Goal: Find specific page/section: Find specific page/section

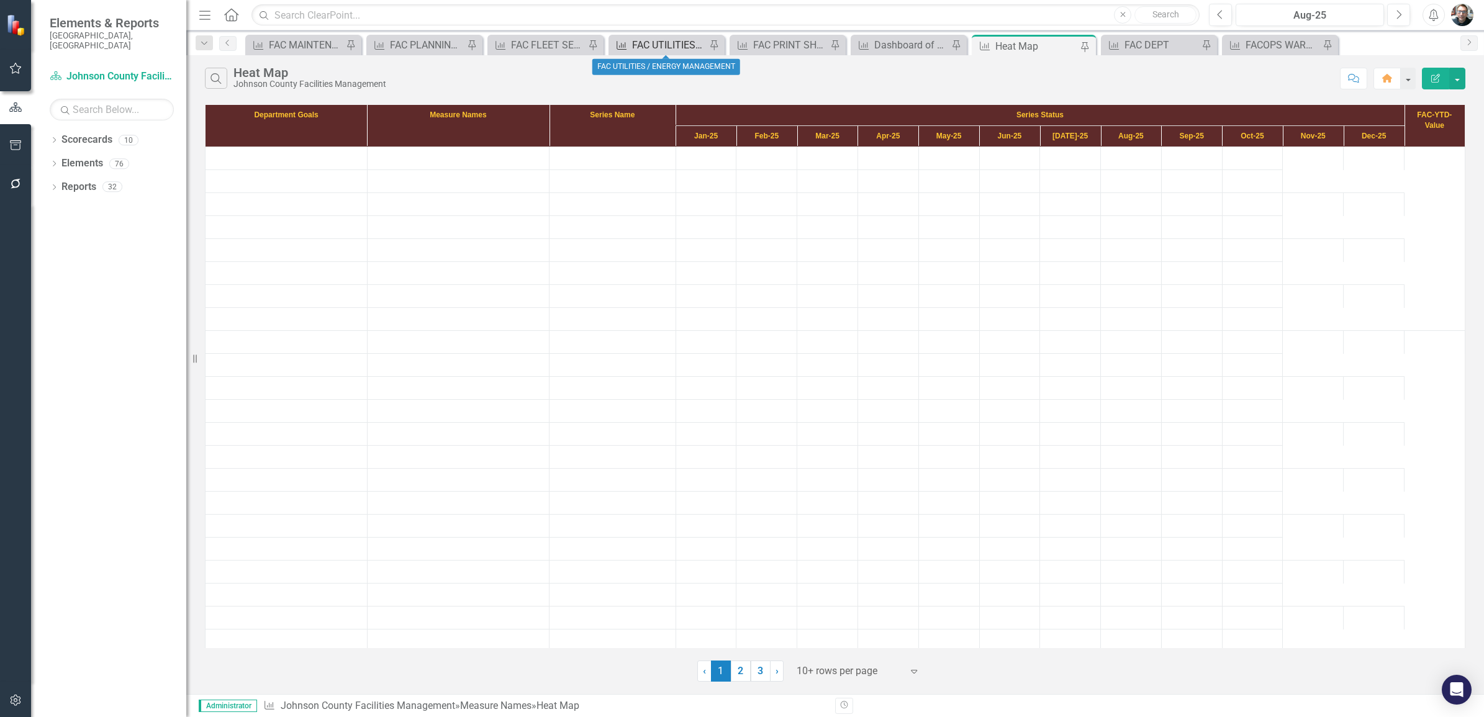
click at [670, 44] on div "FAC UTILITIES / ENERGY MANAGEMENT" at bounding box center [669, 45] width 74 height 16
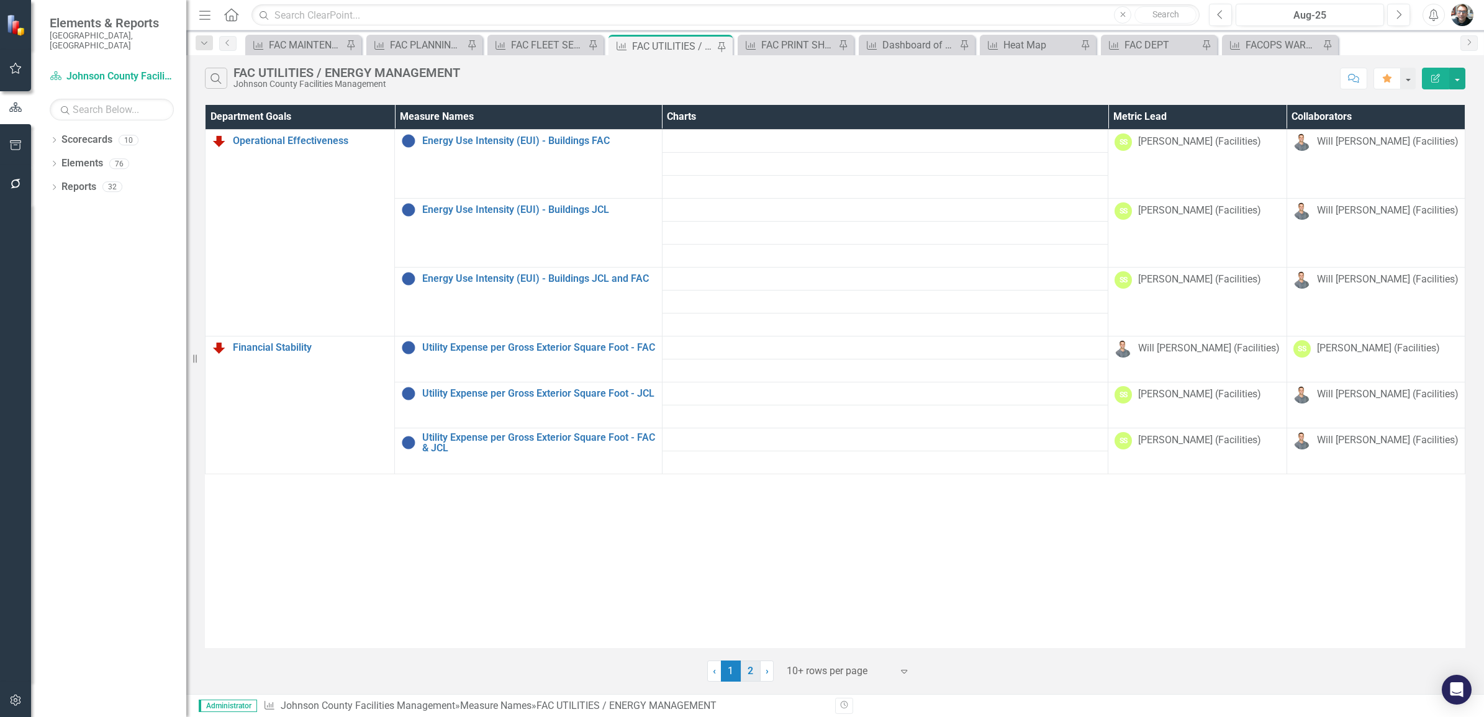
click at [750, 671] on link "2" at bounding box center [751, 670] width 20 height 21
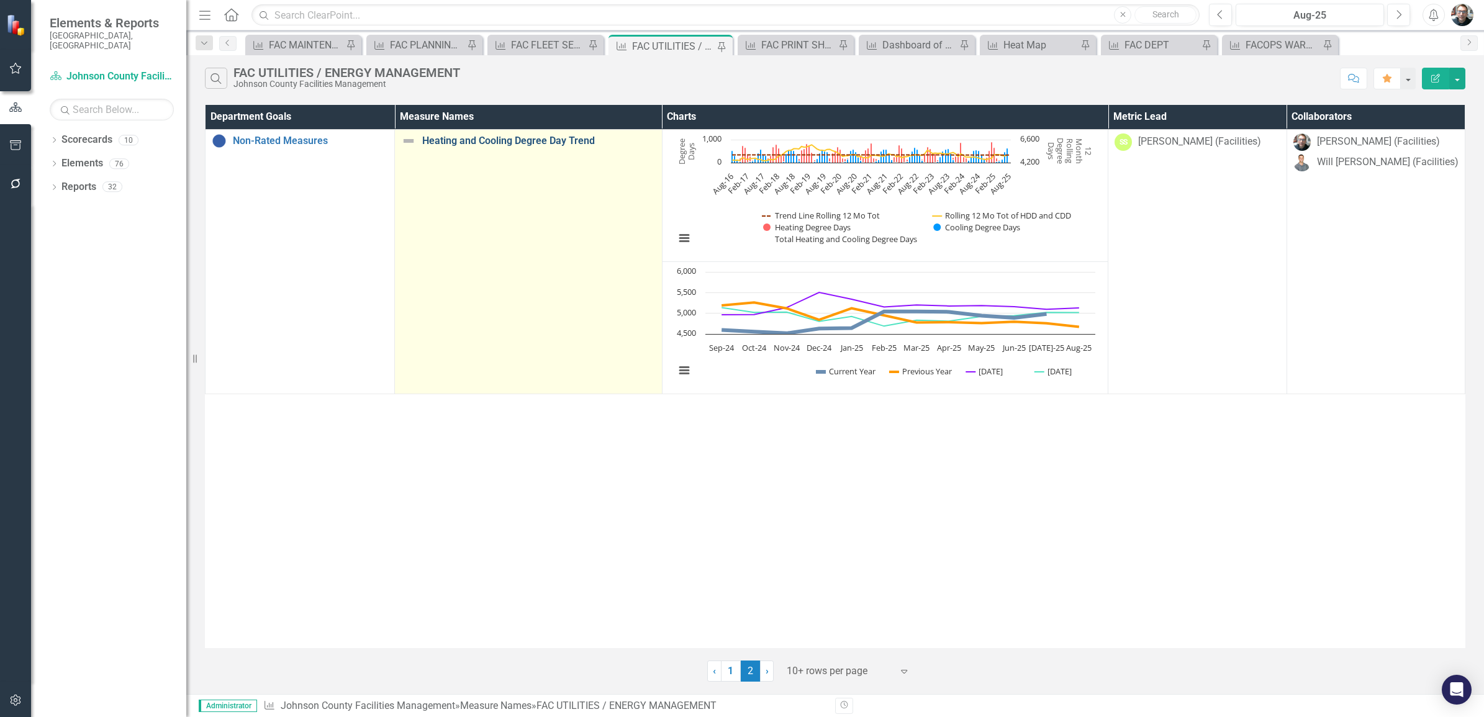
click at [516, 140] on link "Heating and Cooling Degree Day Trend" at bounding box center [538, 140] width 233 height 11
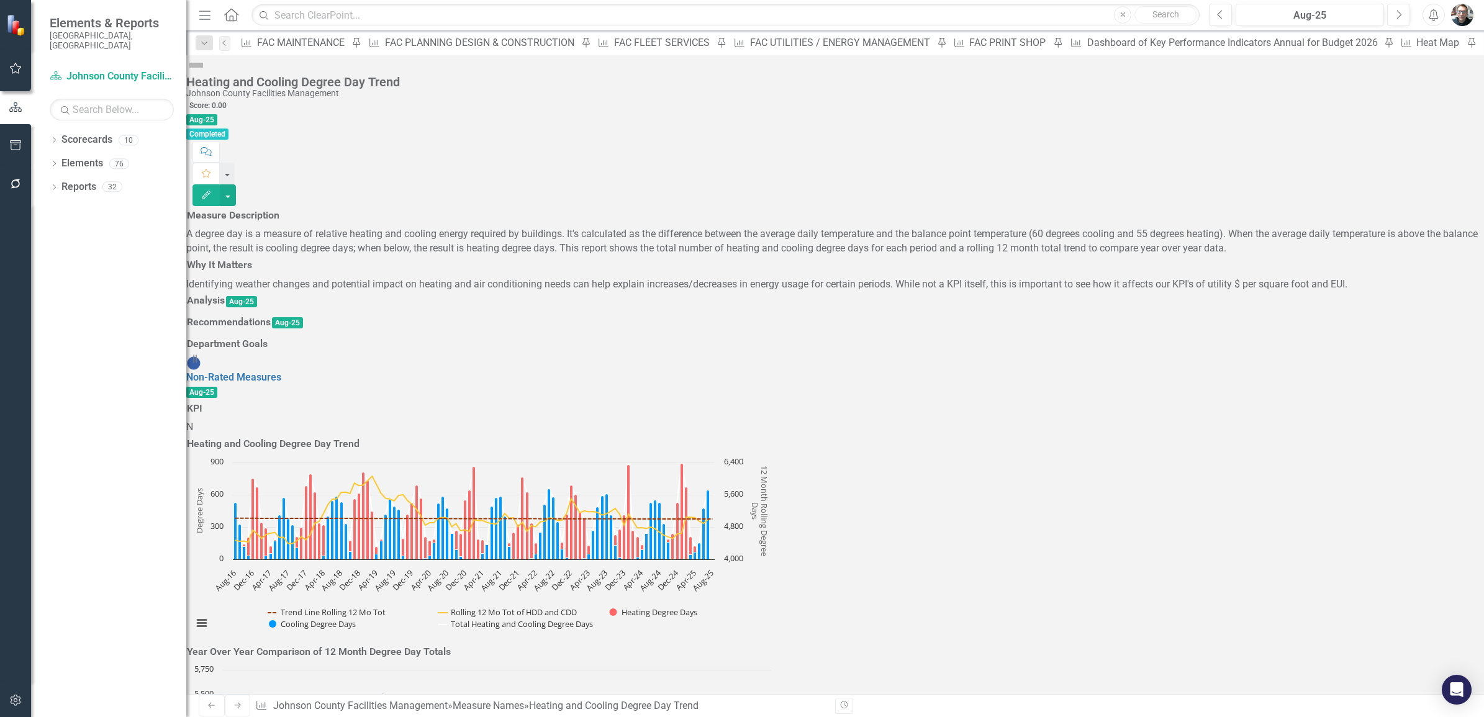
scroll to position [466, 0]
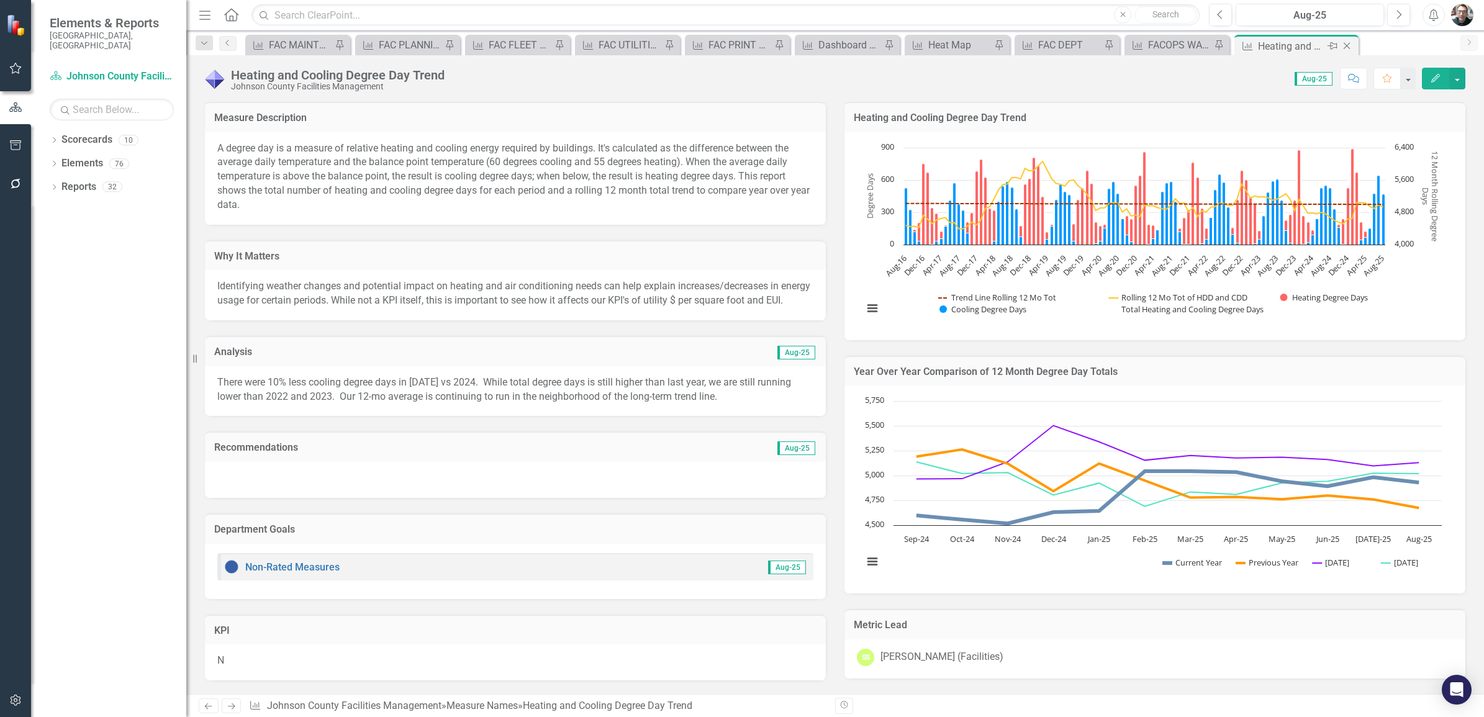
click at [1333, 45] on icon "Pin" at bounding box center [1332, 46] width 10 height 12
click at [799, 44] on icon at bounding box center [800, 47] width 10 height 7
click at [0, 0] on icon "Close" at bounding box center [0, 0] width 0 height 0
